Goal: Transaction & Acquisition: Book appointment/travel/reservation

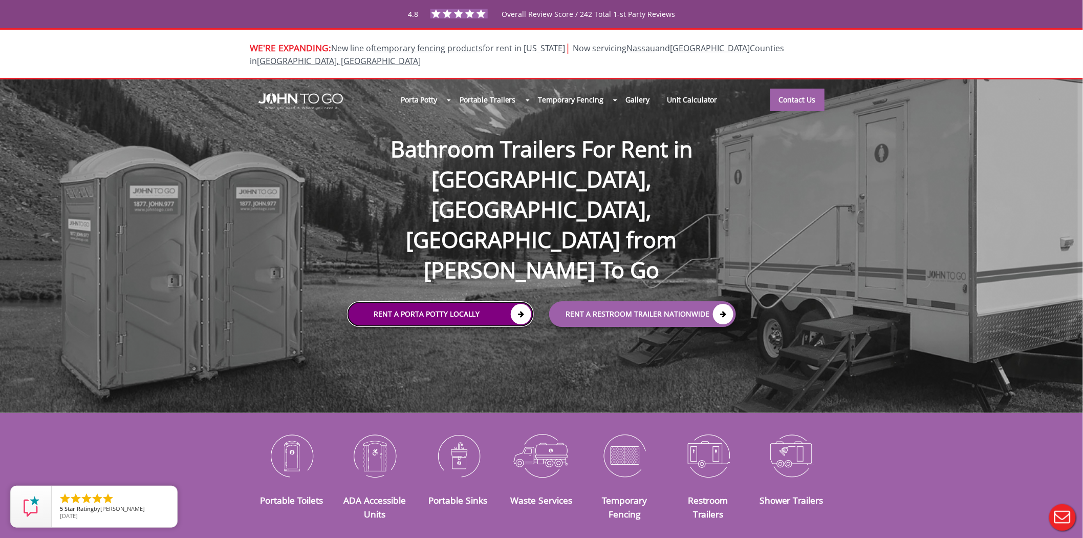
click at [442, 301] on link "Rent a Porta Potty Locally" at bounding box center [440, 314] width 187 height 26
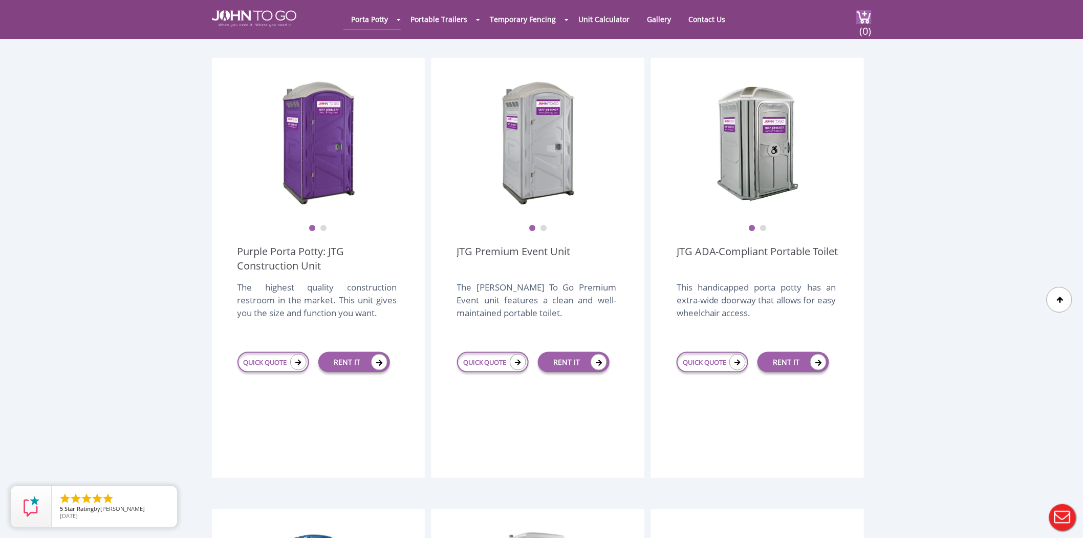
scroll to position [284, 0]
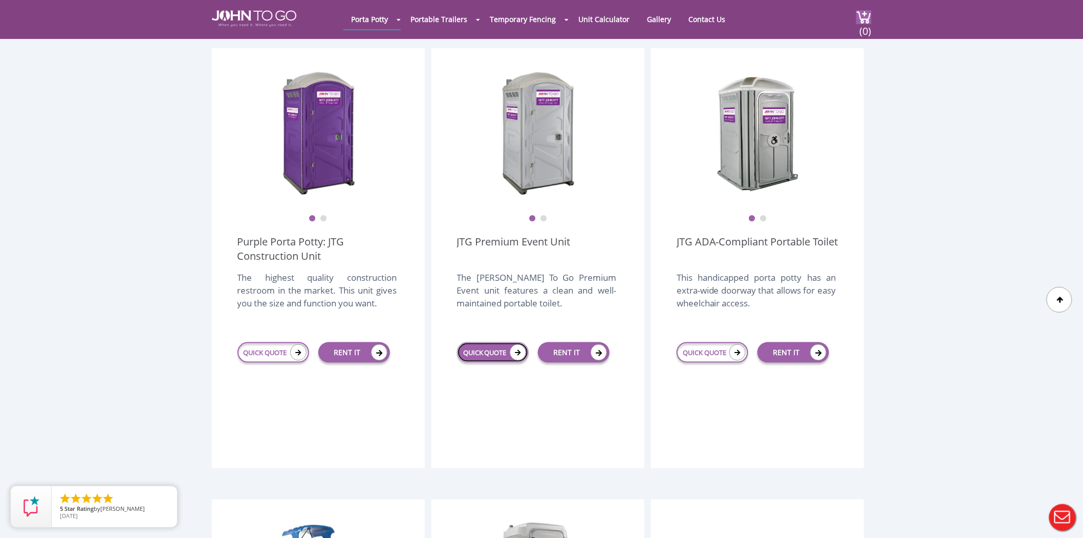
click at [472, 342] on link "QUICK QUOTE" at bounding box center [493, 352] width 72 height 20
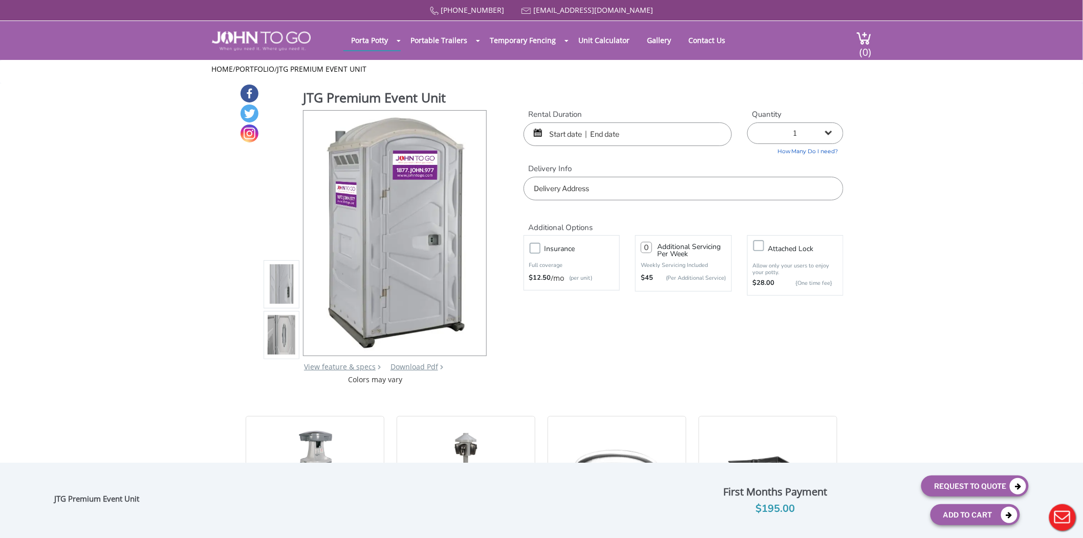
click at [574, 191] on input "text" at bounding box center [684, 189] width 320 height 24
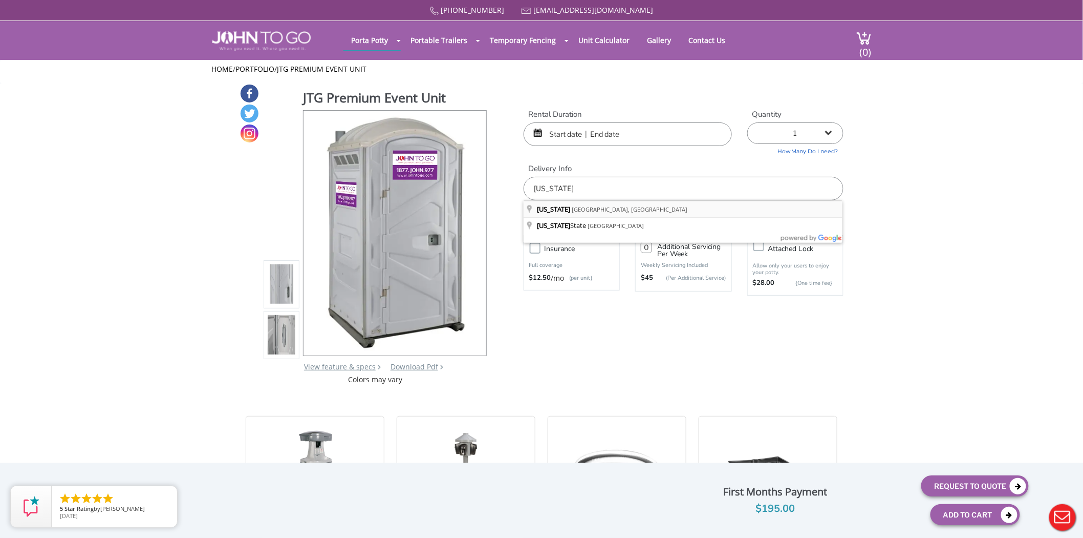
type input "[US_STATE], [GEOGRAPHIC_DATA], [GEOGRAPHIC_DATA]"
click at [539, 129] on div at bounding box center [628, 134] width 208 height 24
click at [540, 129] on div at bounding box center [628, 134] width 208 height 24
click at [546, 129] on input "text" at bounding box center [628, 134] width 208 height 24
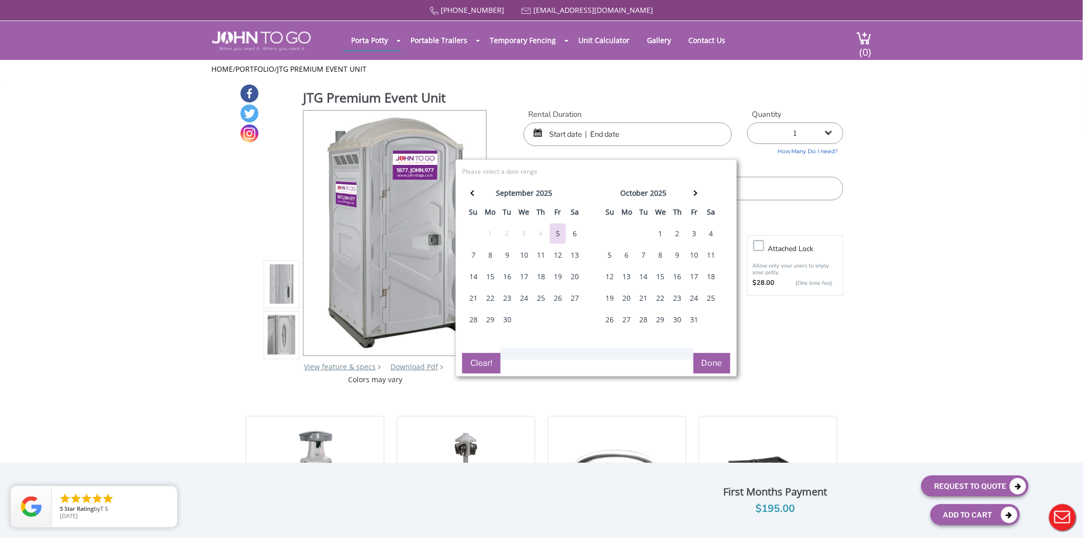
click at [559, 277] on div "19" at bounding box center [558, 276] width 16 height 20
click at [477, 298] on div "21" at bounding box center [473, 298] width 16 height 20
type input "[DATE] to [DATE]"
click at [712, 364] on button "Done" at bounding box center [712, 363] width 37 height 20
